Goal: Task Accomplishment & Management: Use online tool/utility

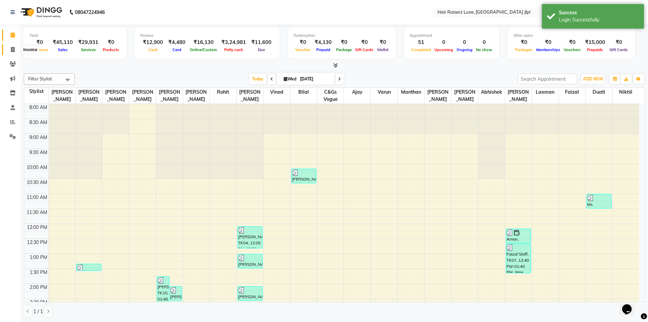
click at [13, 51] on icon at bounding box center [13, 49] width 4 height 5
select select "5409"
select select "service"
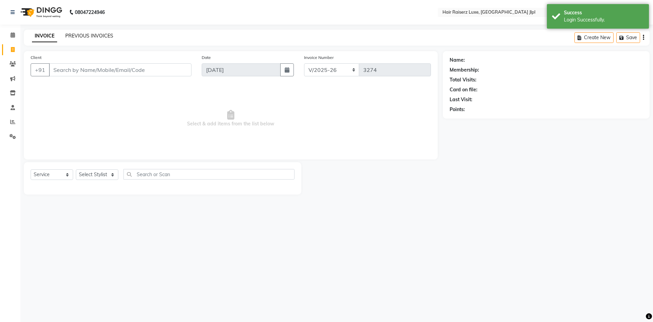
click at [107, 34] on link "PREVIOUS INVOICES" at bounding box center [89, 36] width 48 height 6
